Goal: Task Accomplishment & Management: Use online tool/utility

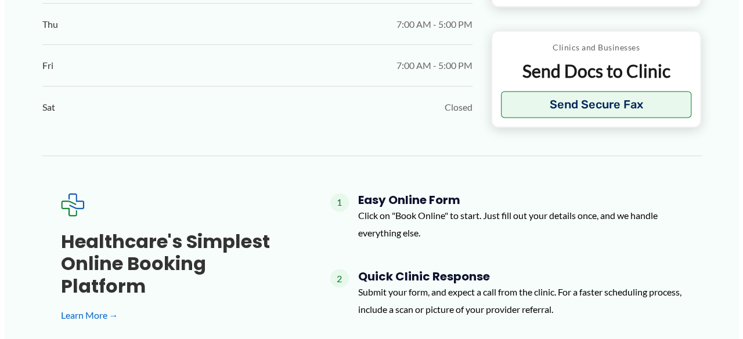
scroll to position [867, 0]
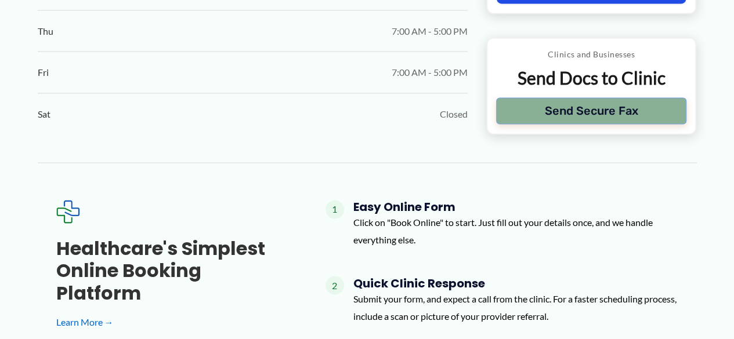
click at [645, 114] on button "Send Secure Fax" at bounding box center [591, 110] width 191 height 27
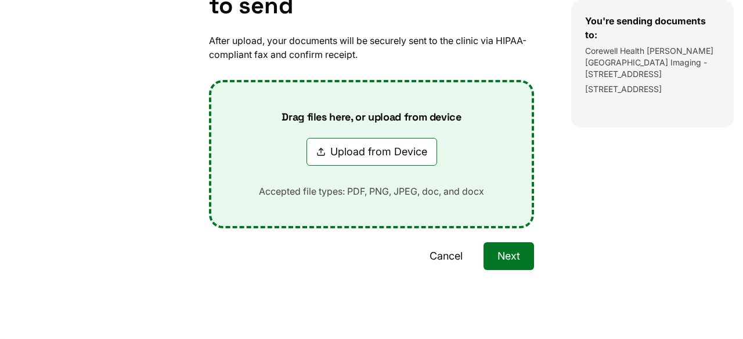
scroll to position [0, 0]
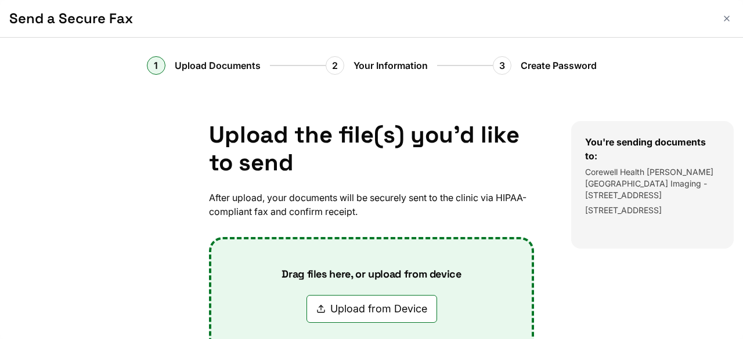
click at [573, 298] on div "You're sending documents to: Corewell Health Beaumont Troy Hospital Imaging - 4…" at bounding box center [657, 302] width 172 height 362
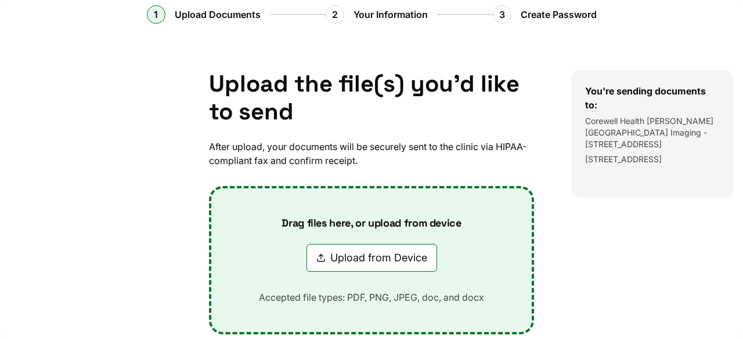
scroll to position [157, 0]
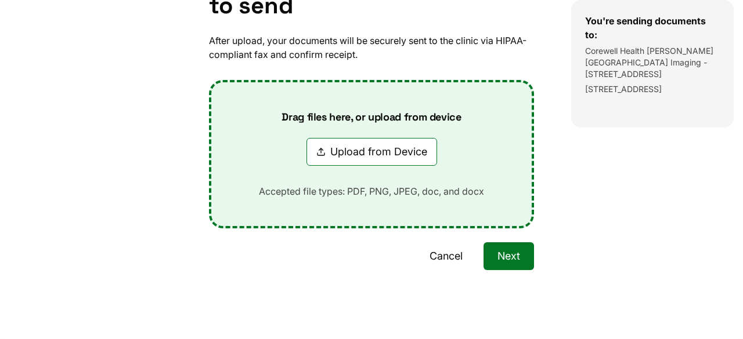
click at [448, 260] on button "Cancel" at bounding box center [446, 257] width 61 height 28
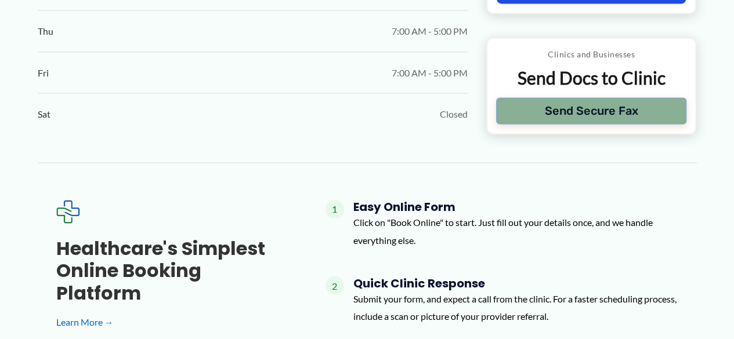
click at [636, 111] on button "Send Secure Fax" at bounding box center [591, 110] width 191 height 27
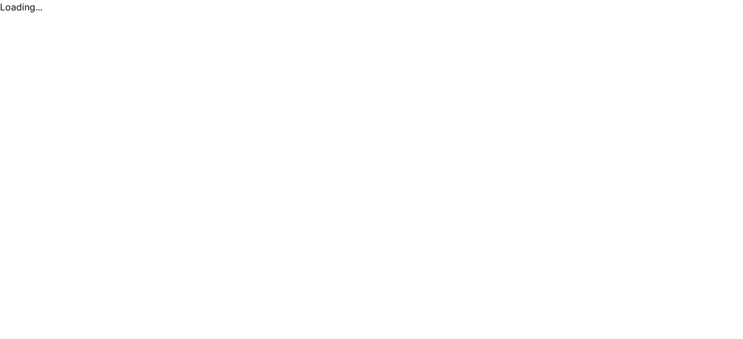
scroll to position [0, 0]
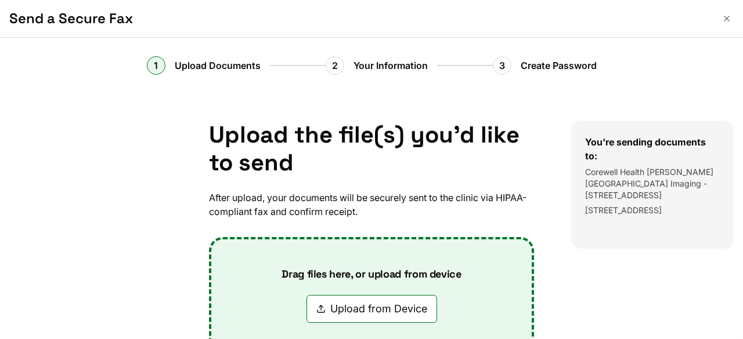
click at [442, 263] on div "Drag files here, or upload from device Upload from Device Accepted file types: …" at bounding box center [371, 312] width 262 height 144
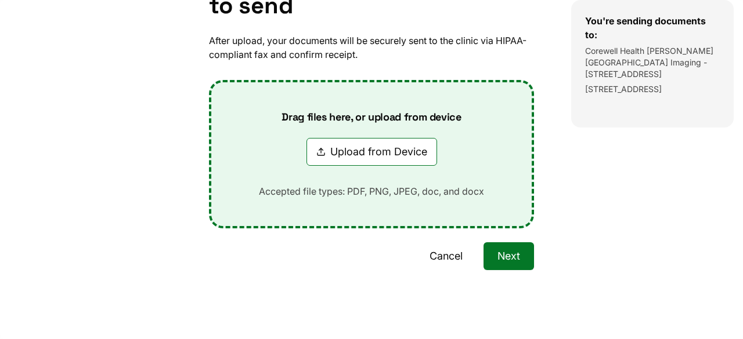
click at [509, 247] on button "Next" at bounding box center [508, 257] width 50 height 28
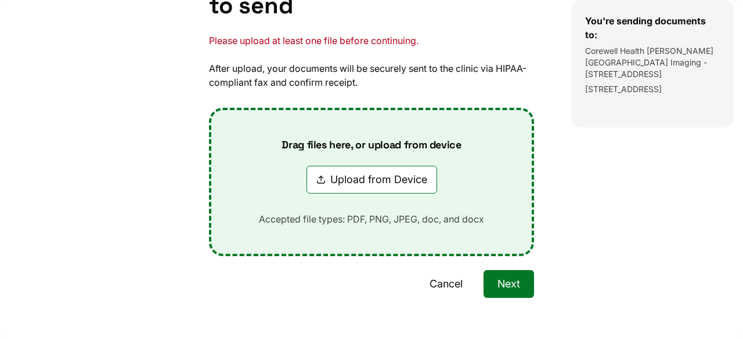
click at [485, 281] on button "Next" at bounding box center [508, 284] width 50 height 28
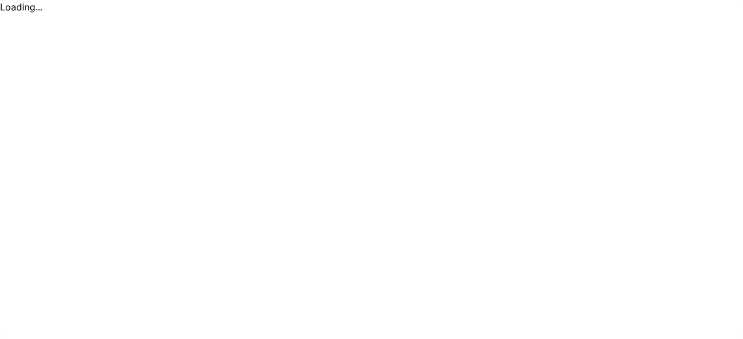
scroll to position [0, 0]
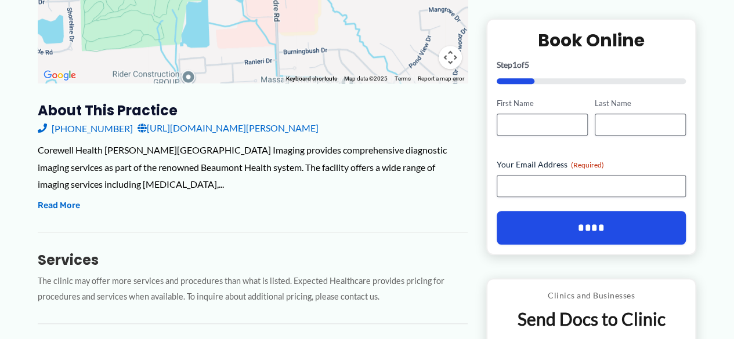
scroll to position [371, 0]
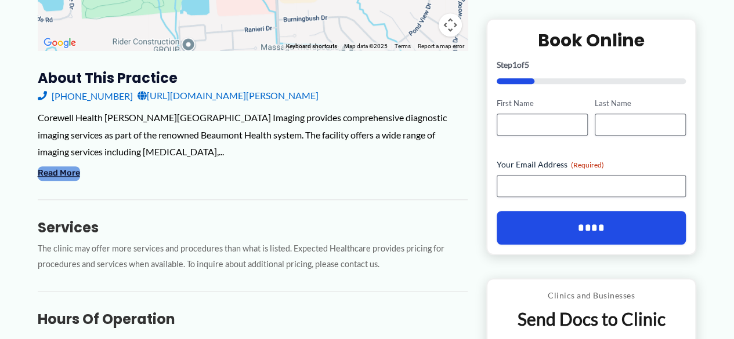
click at [69, 176] on button "Read More" at bounding box center [59, 174] width 42 height 14
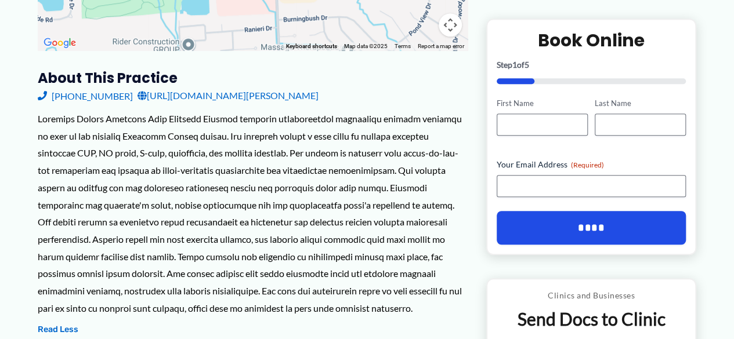
click at [295, 95] on link "[URL][DOMAIN_NAME][PERSON_NAME]" at bounding box center [228, 95] width 181 height 17
click at [271, 244] on div at bounding box center [253, 213] width 430 height 207
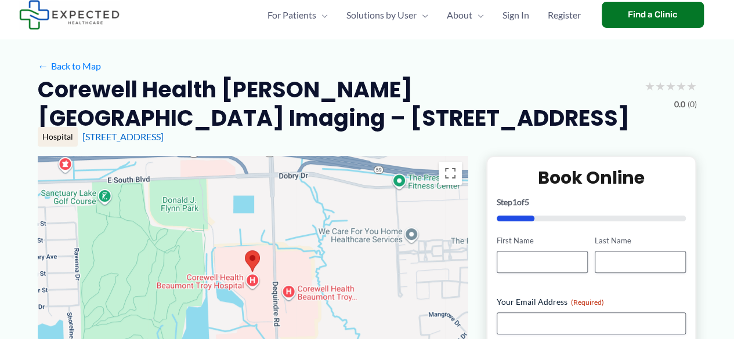
scroll to position [0, 0]
